Goal: Obtain resource: Download file/media

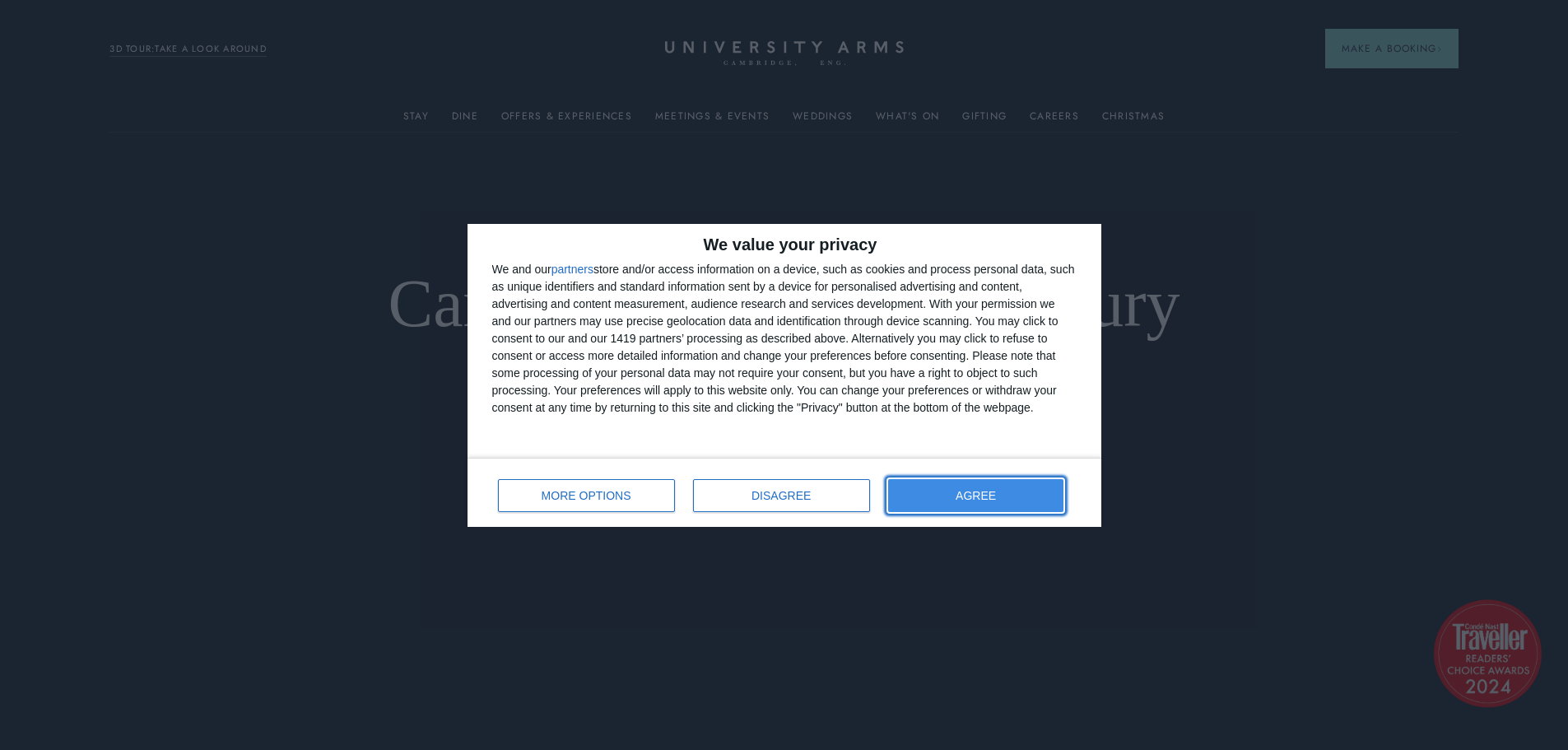
click at [951, 504] on button "AGREE" at bounding box center [976, 495] width 176 height 33
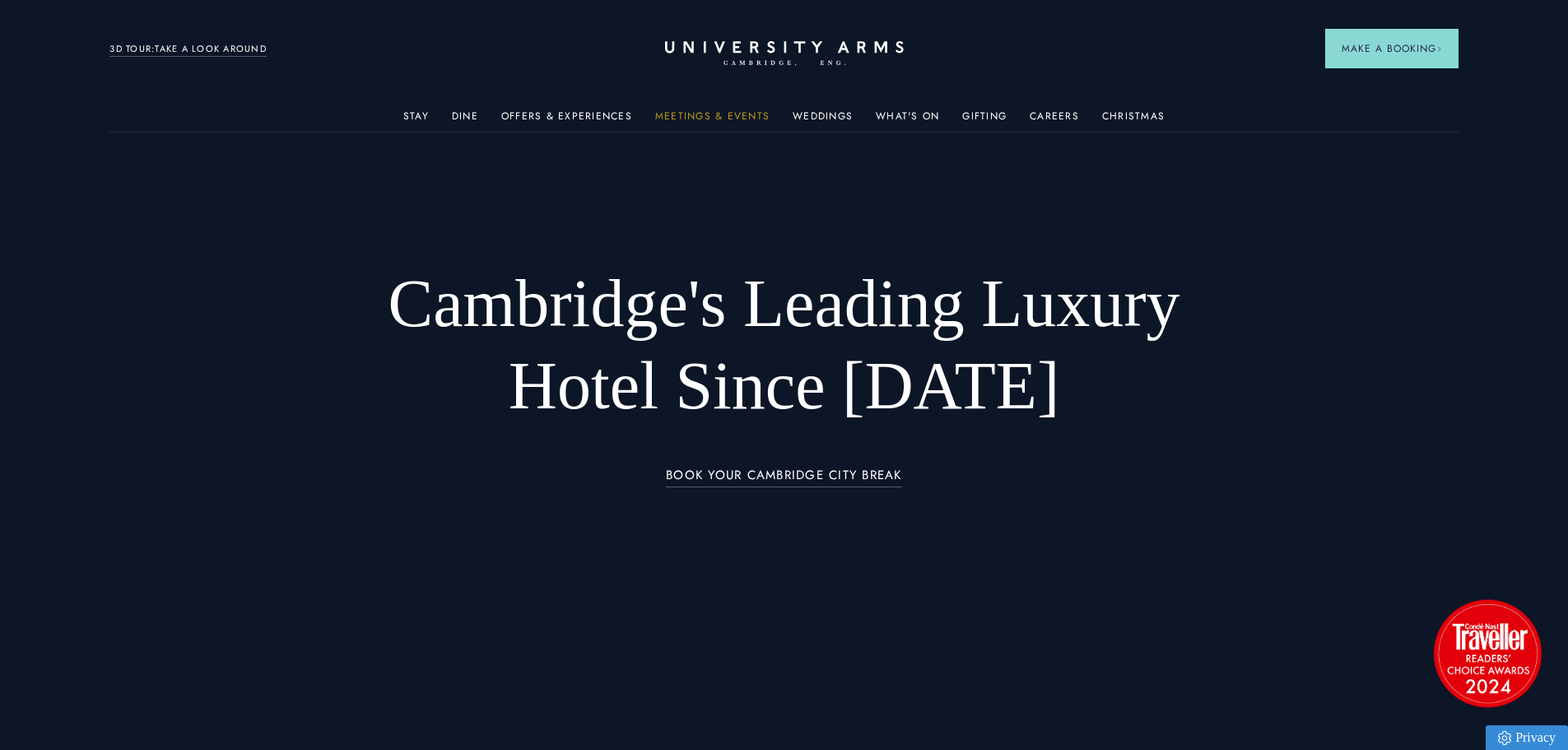
click at [721, 116] on link "Meetings & Events" at bounding box center [712, 121] width 114 height 22
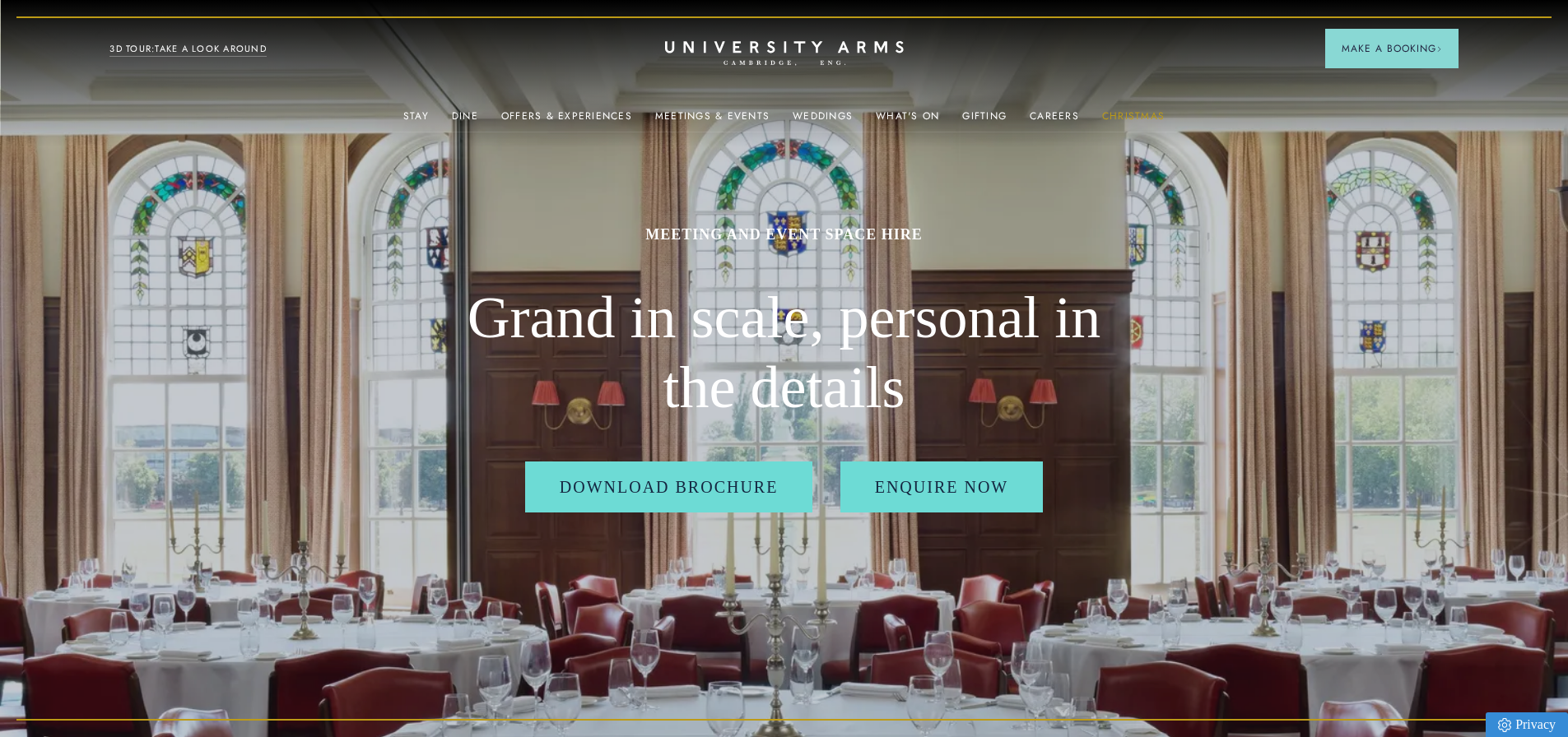
click at [1140, 112] on link "Christmas" at bounding box center [1133, 121] width 63 height 22
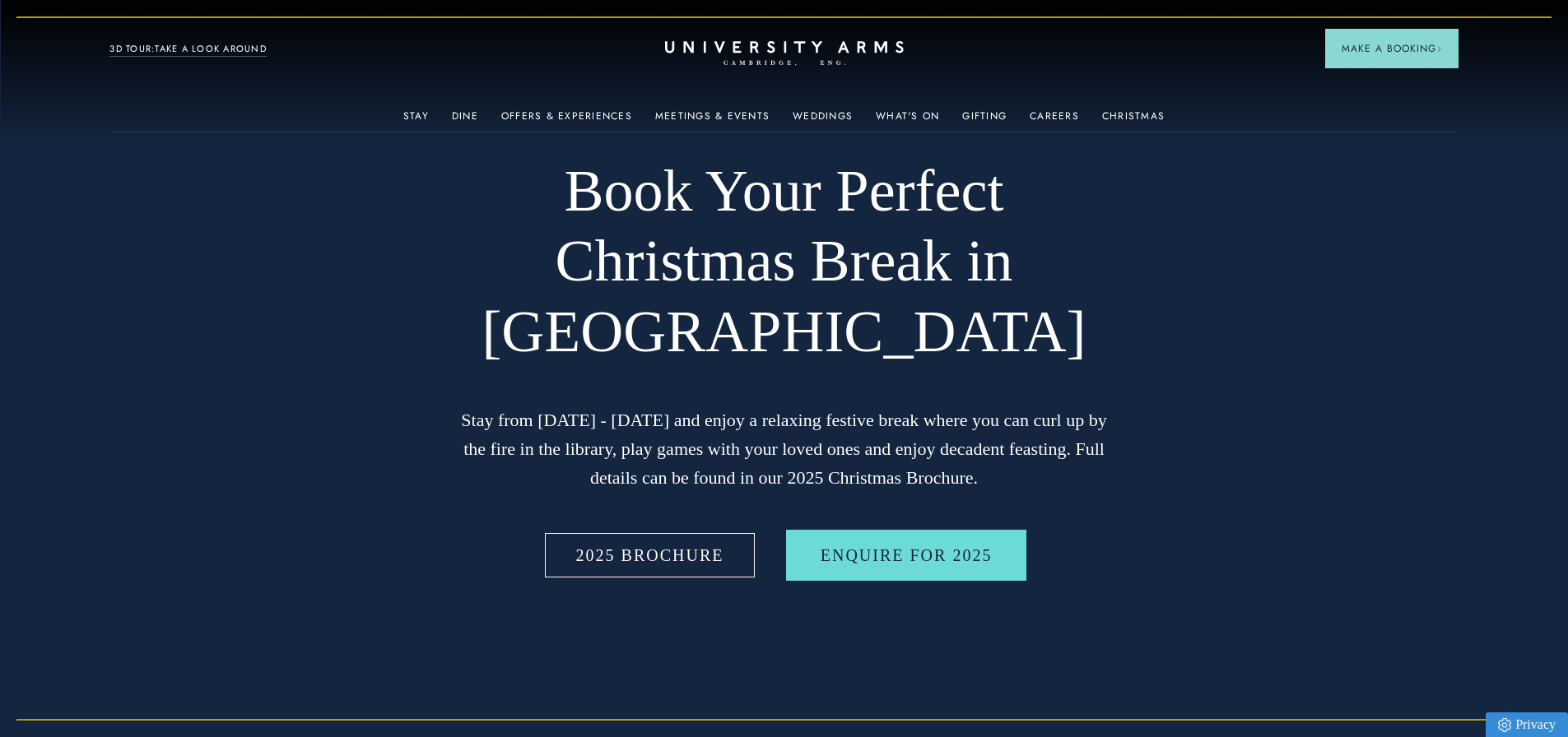
click at [648, 562] on link "2025 BROCHURE" at bounding box center [650, 555] width 217 height 51
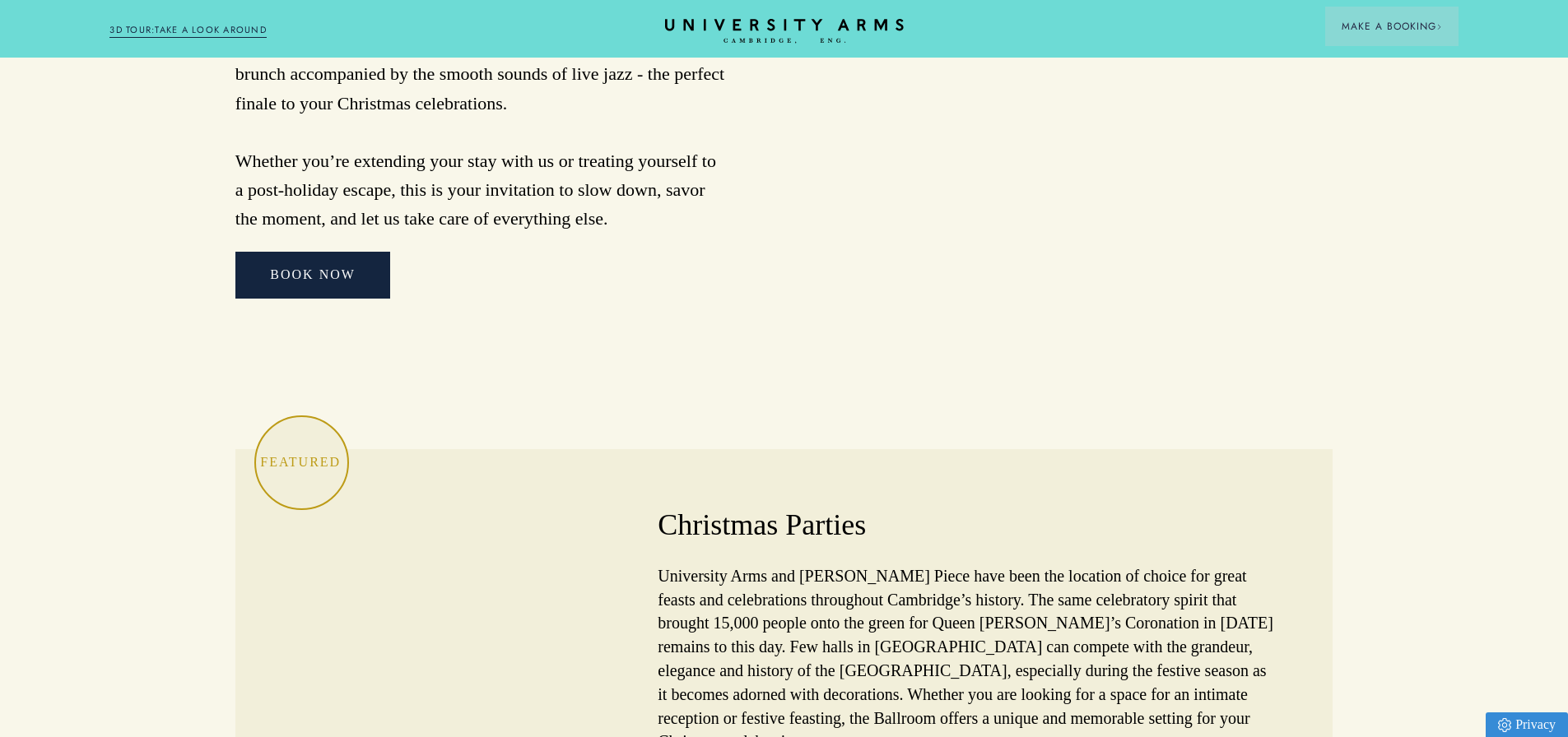
scroll to position [4443, 0]
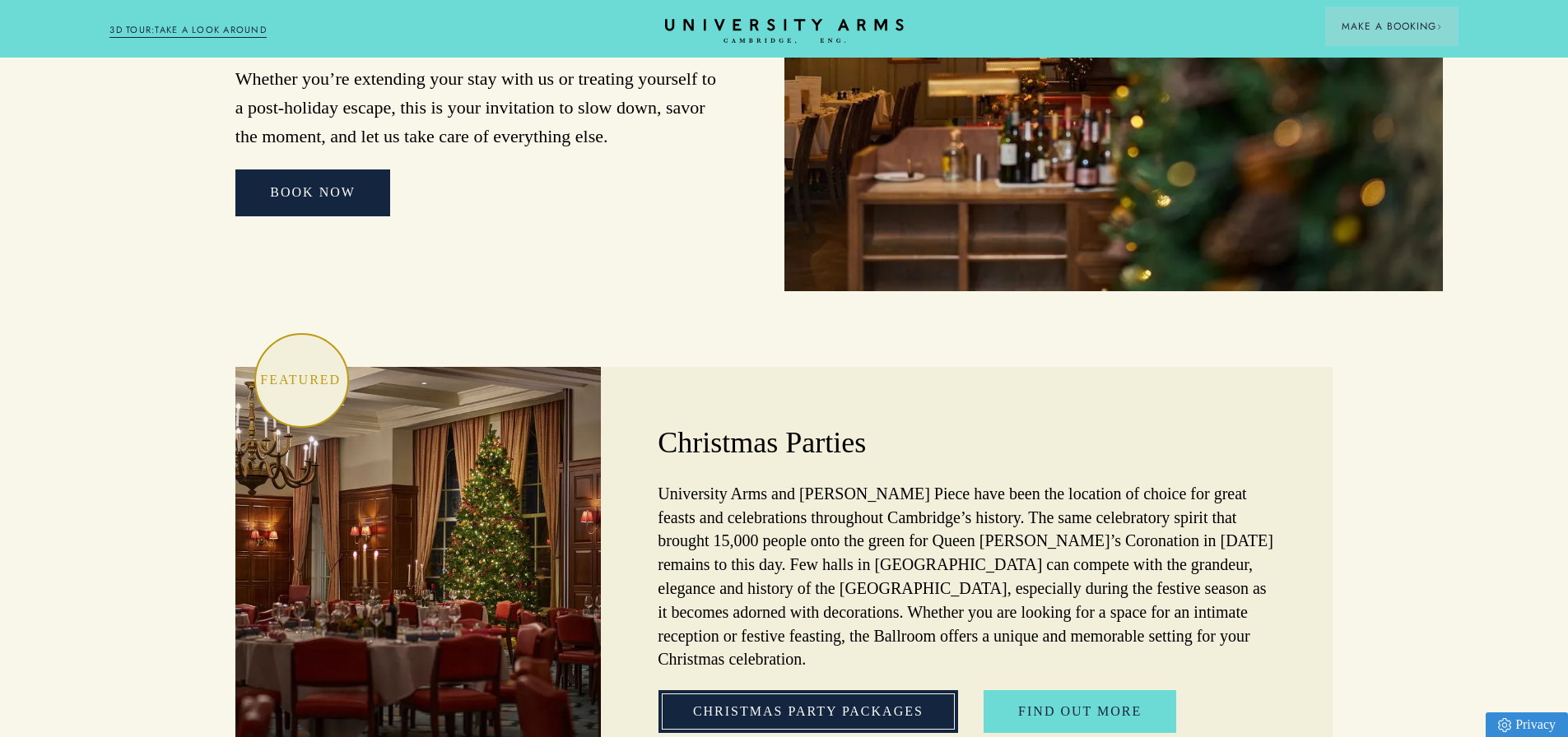
click at [800, 690] on link "Christmas Party Packages" at bounding box center [808, 711] width 300 height 43
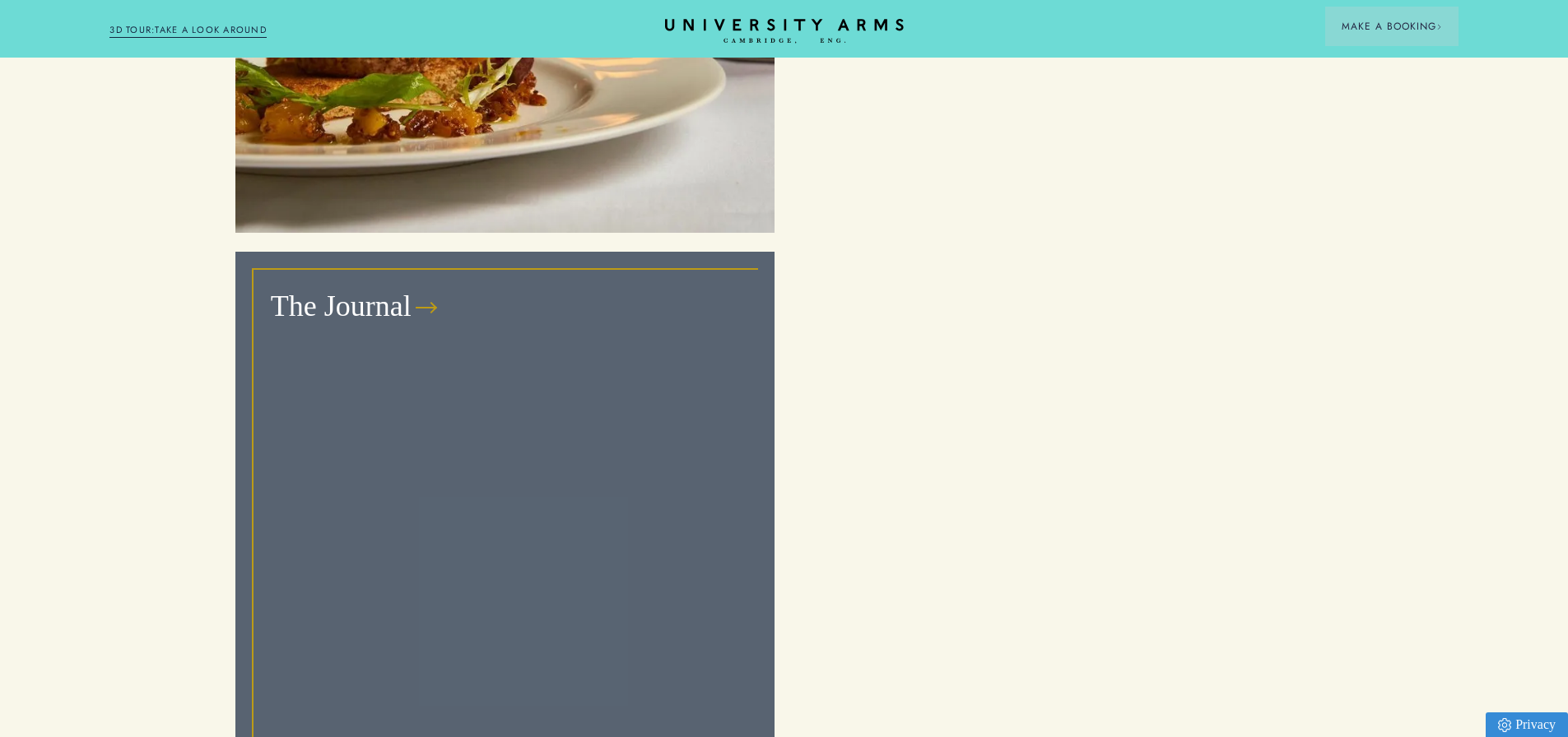
scroll to position [5697, 0]
